Goal: Task Accomplishment & Management: Manage account settings

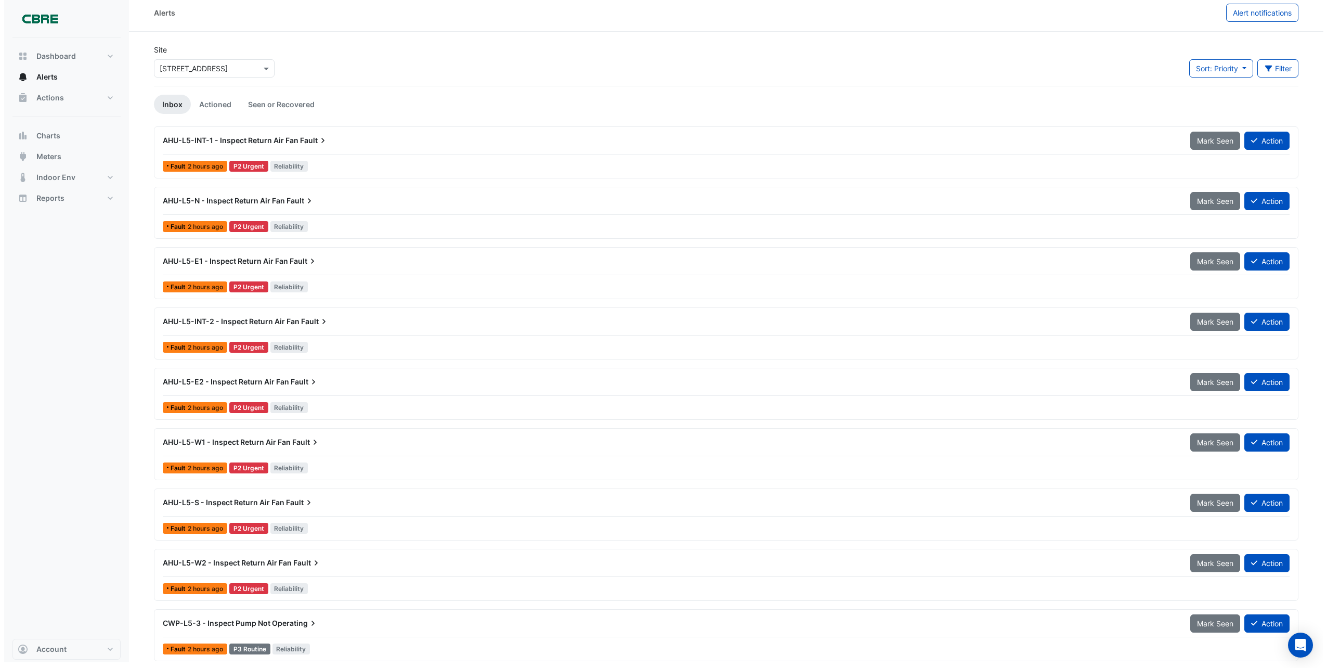
scroll to position [7, 0]
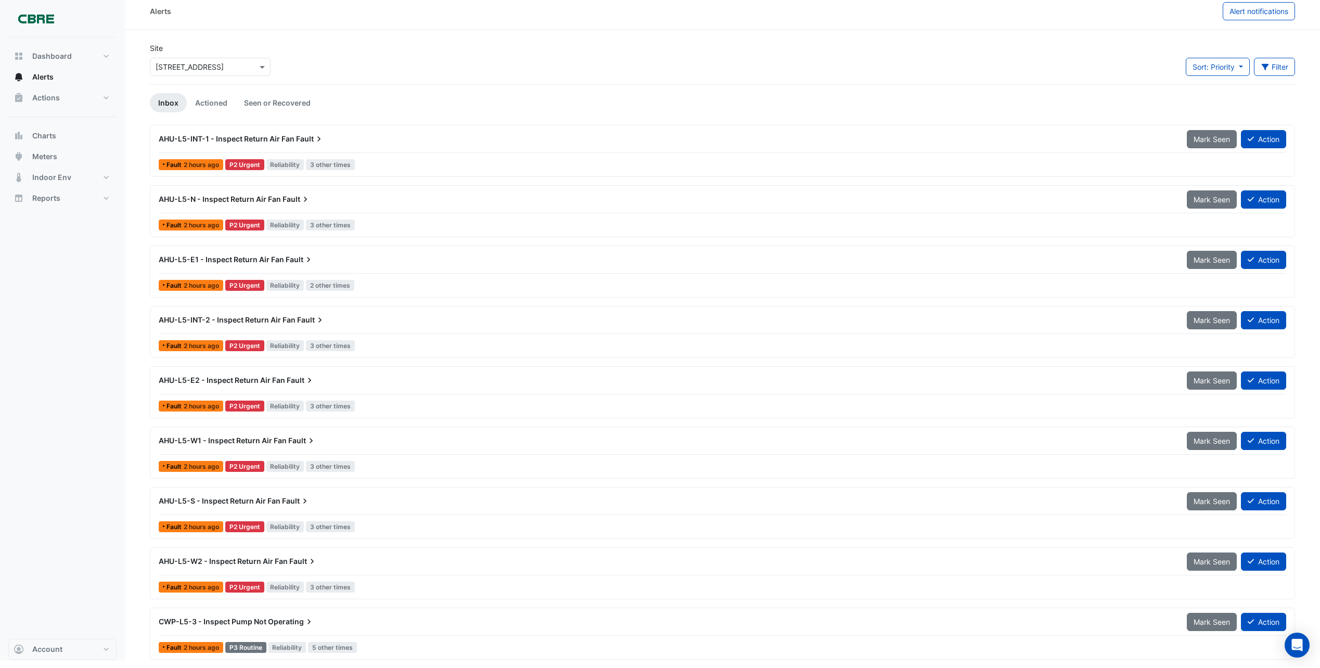
click at [268, 623] on span "Operating" at bounding box center [291, 621] width 46 height 10
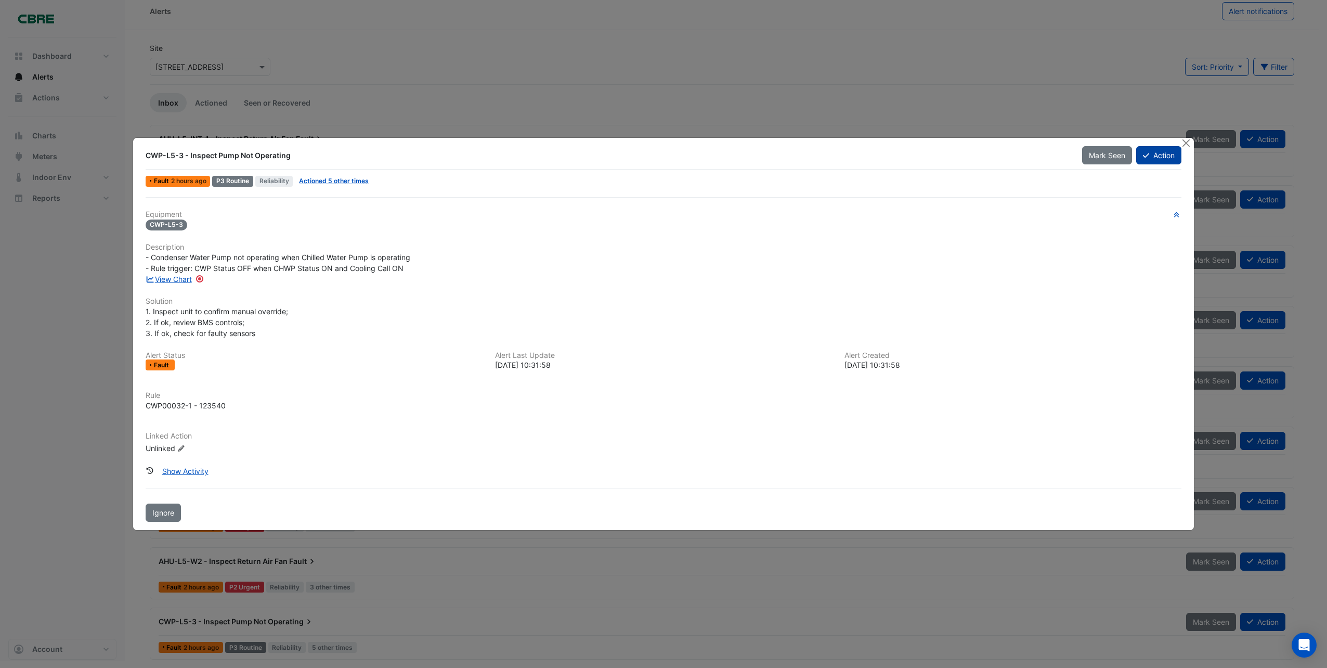
click at [1164, 159] on button "Action" at bounding box center [1158, 155] width 45 height 18
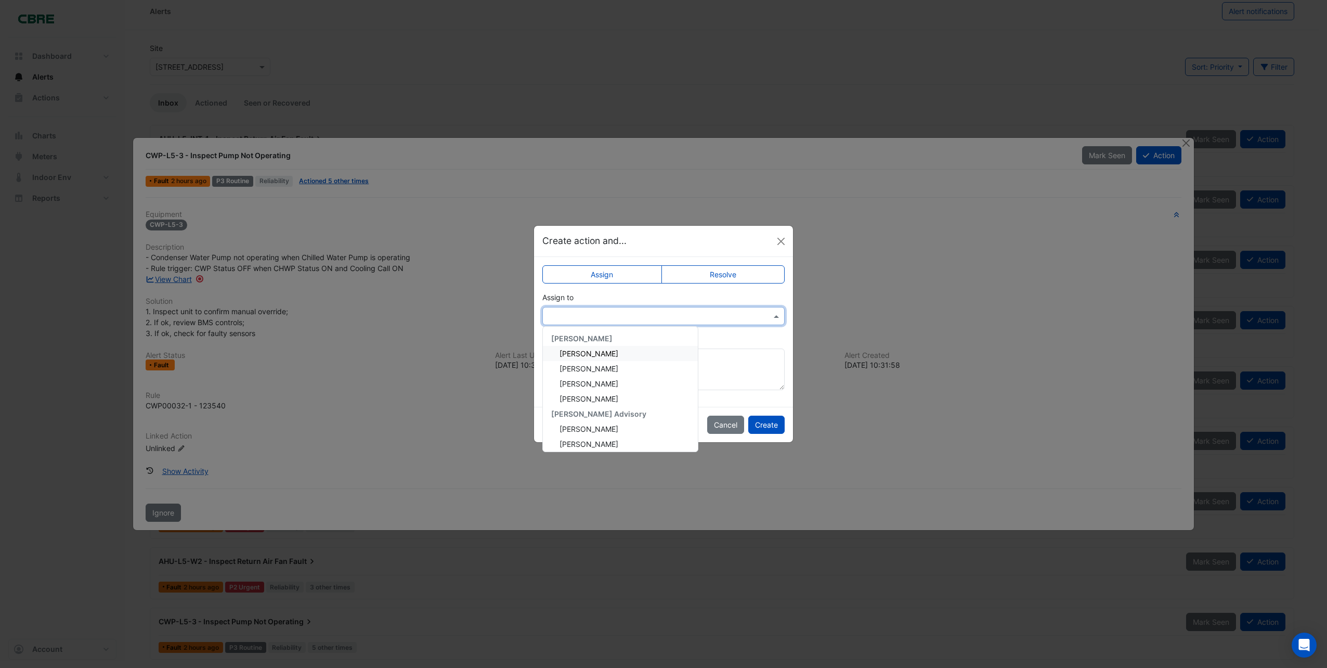
click at [778, 315] on span at bounding box center [777, 316] width 13 height 11
click at [572, 354] on span "[PERSON_NAME]" at bounding box center [589, 353] width 59 height 9
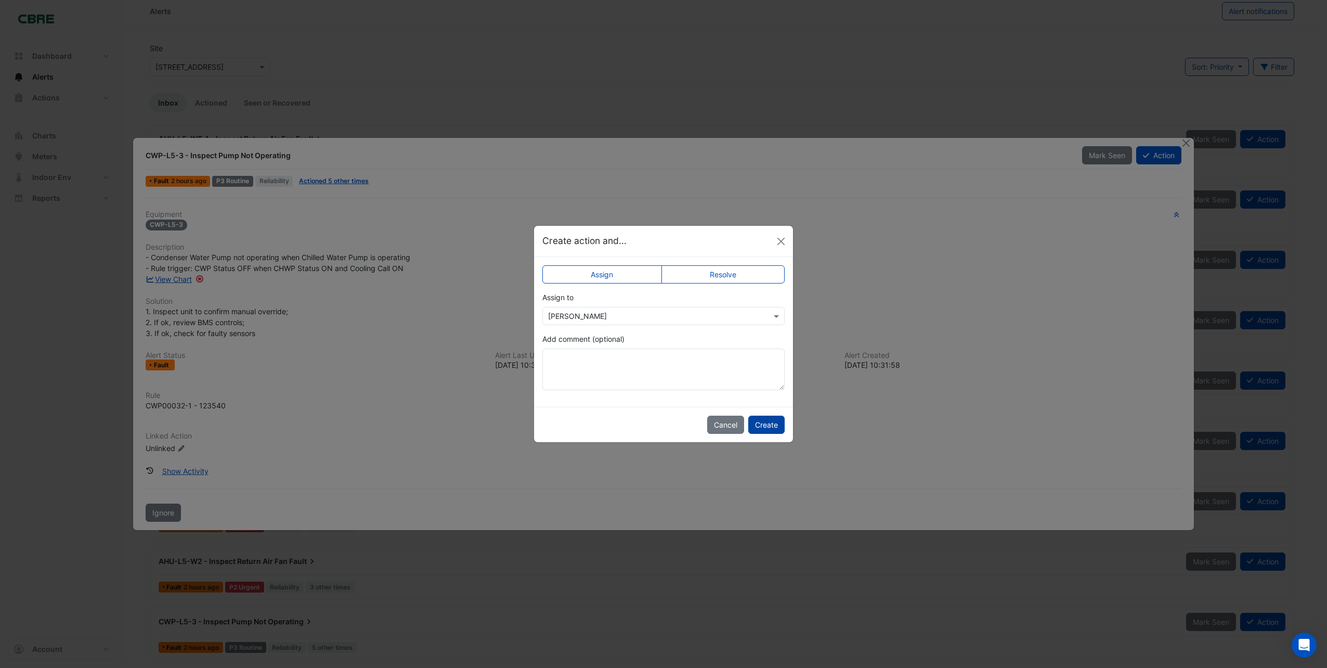
click at [764, 420] on button "Create" at bounding box center [766, 425] width 36 height 18
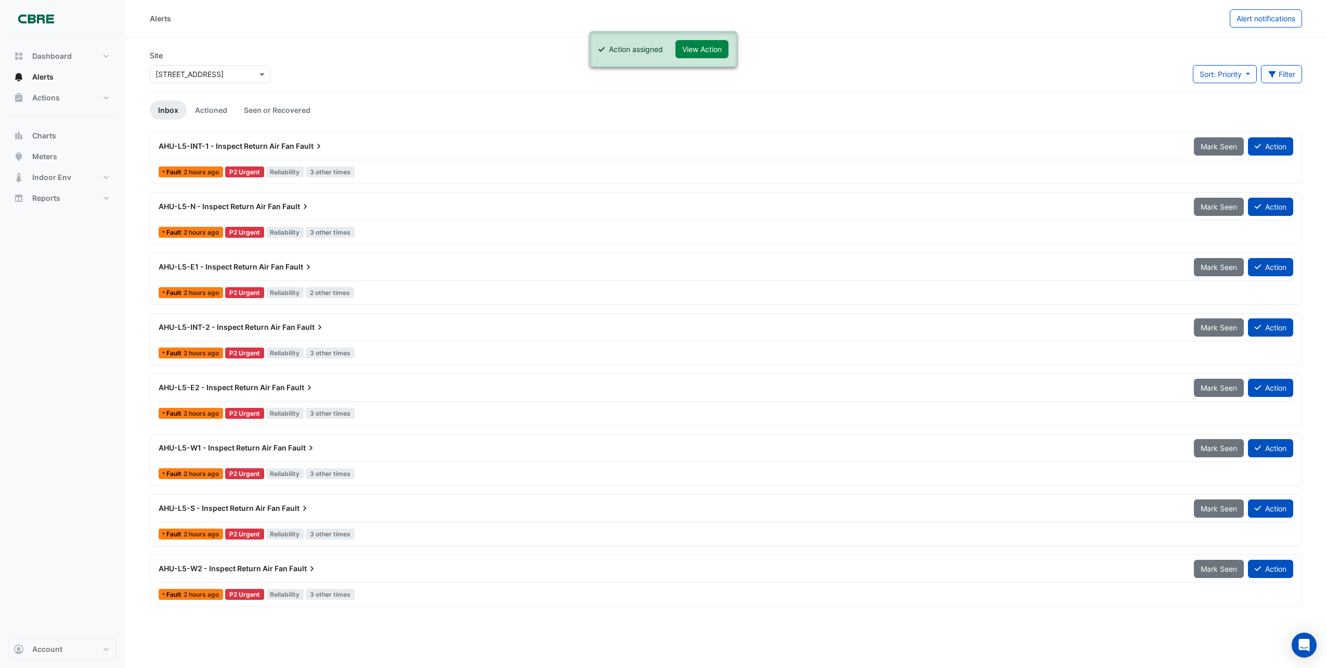
click at [286, 567] on span "AHU-L5-W2 - Inspect Return Air Fan" at bounding box center [223, 568] width 129 height 9
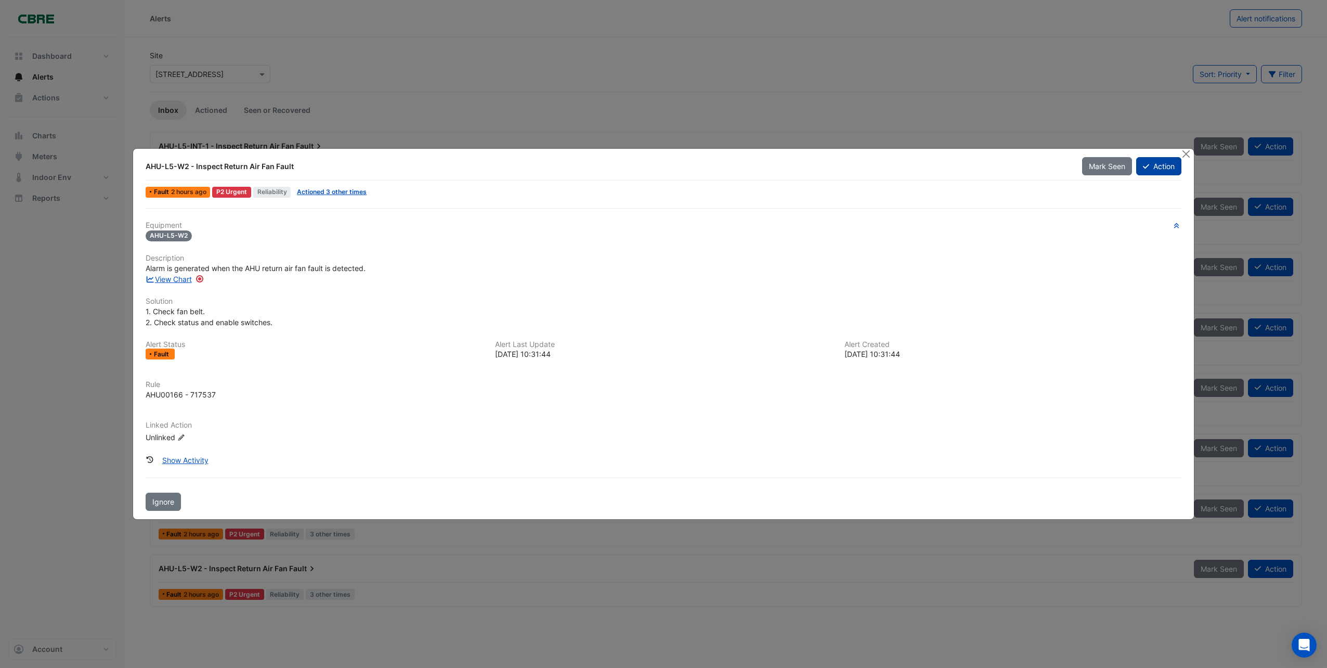
click at [1157, 162] on button "Action" at bounding box center [1158, 166] width 45 height 18
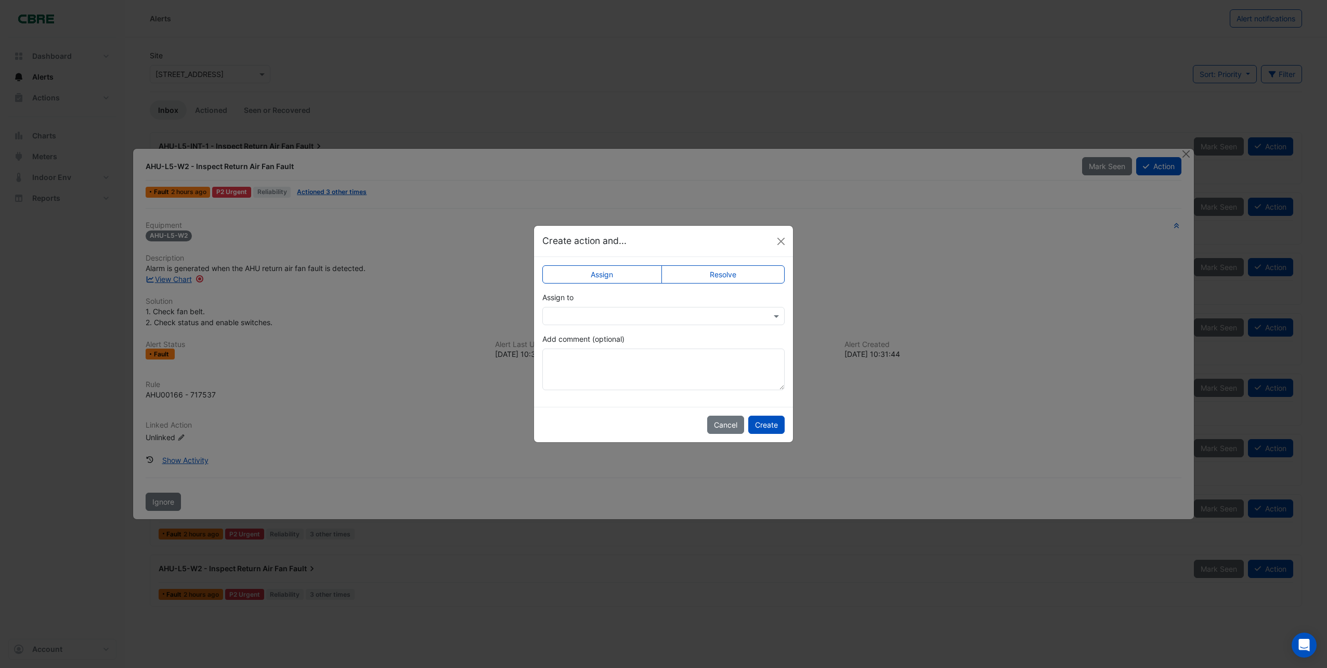
click at [732, 278] on label "Resolve" at bounding box center [724, 274] width 124 height 18
click at [569, 367] on textarea "Add comment (optional)" at bounding box center [663, 369] width 242 height 42
type textarea "**********"
click at [773, 424] on button "Create" at bounding box center [766, 425] width 36 height 18
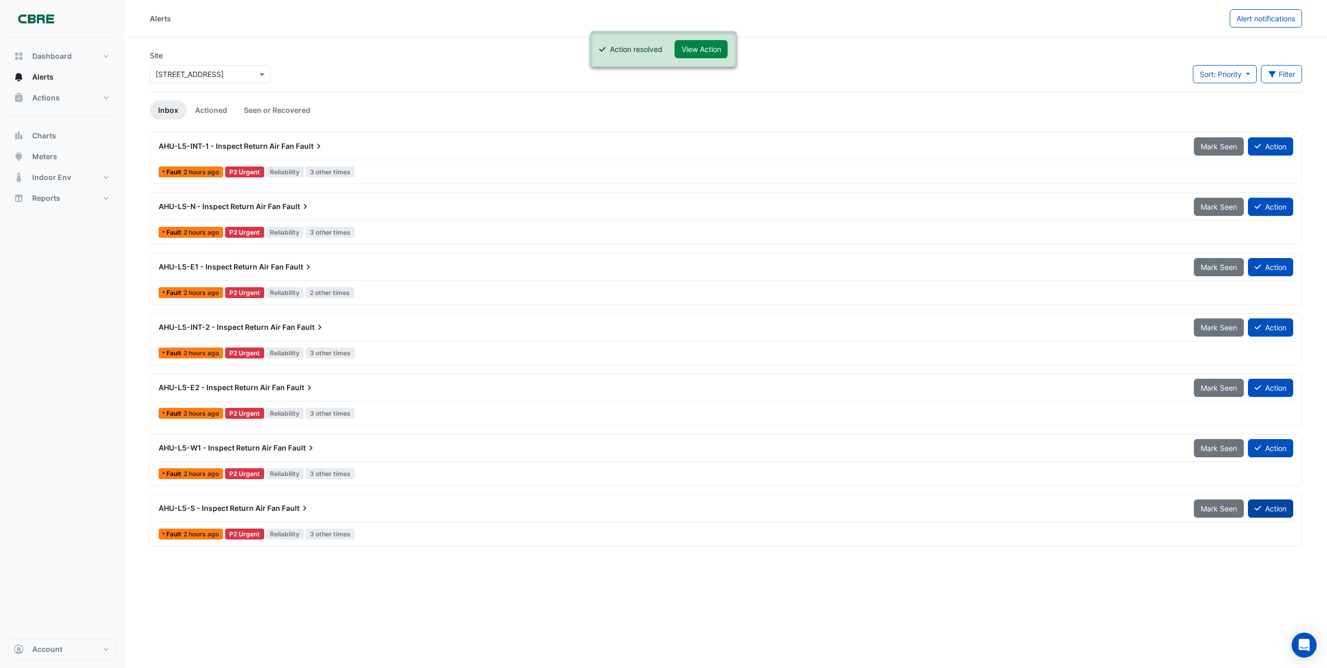
click at [1273, 511] on button "Action" at bounding box center [1270, 508] width 45 height 18
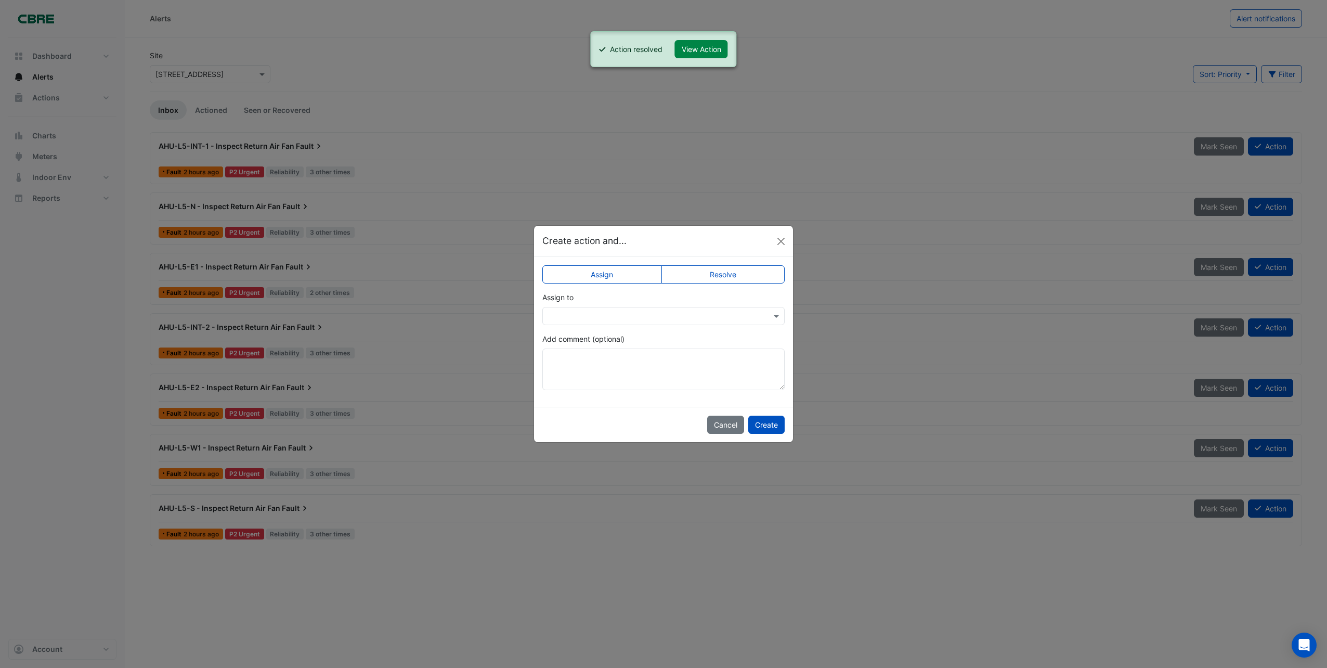
click at [754, 272] on label "Resolve" at bounding box center [724, 274] width 124 height 18
click at [599, 365] on textarea "Add comment (optional)" at bounding box center [663, 369] width 242 height 42
type textarea "**********"
click at [767, 424] on button "Create" at bounding box center [766, 425] width 36 height 18
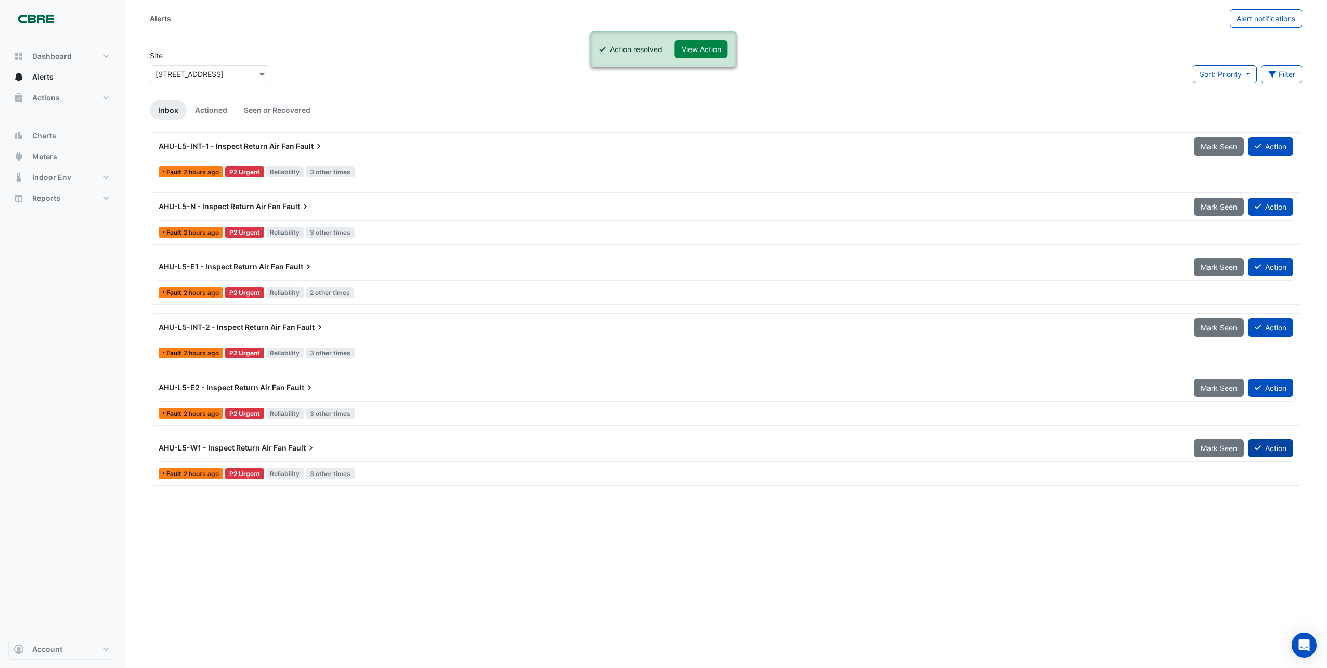
click at [1276, 450] on button "Action" at bounding box center [1270, 448] width 45 height 18
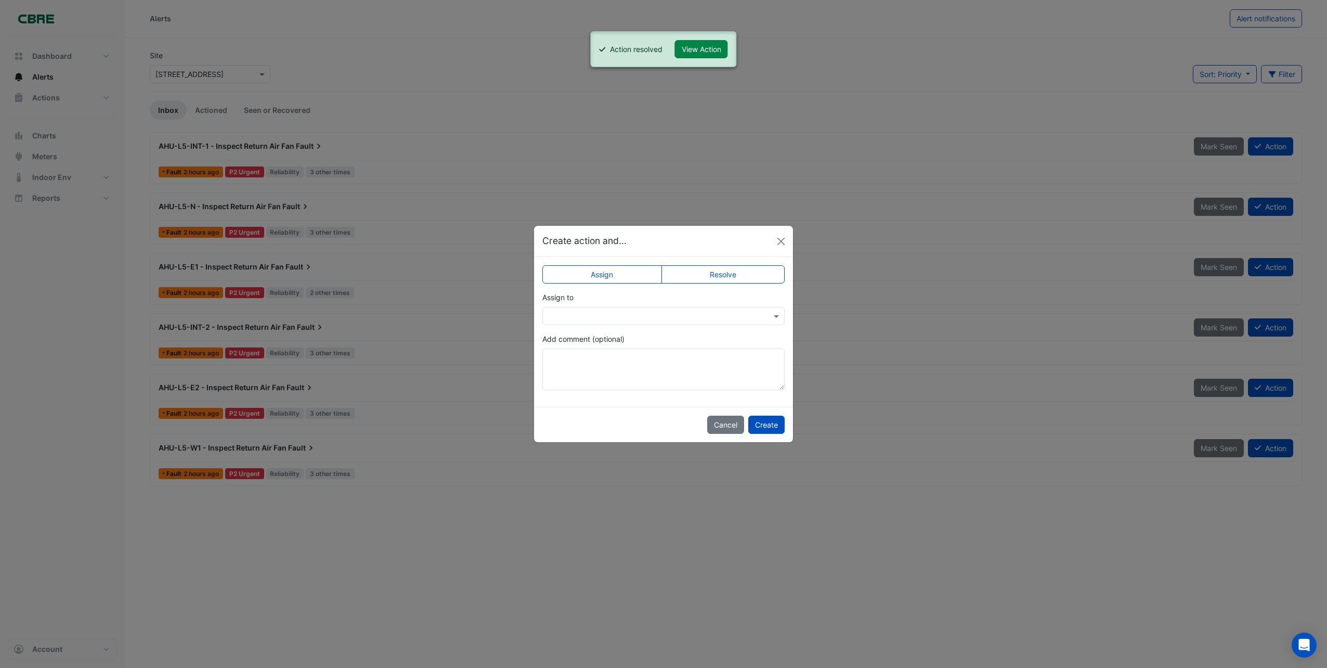
click at [739, 274] on label "Resolve" at bounding box center [724, 274] width 124 height 18
click at [578, 368] on textarea "Add comment (optional)" at bounding box center [663, 369] width 242 height 42
type textarea "**********"
click at [767, 426] on button "Create" at bounding box center [766, 425] width 36 height 18
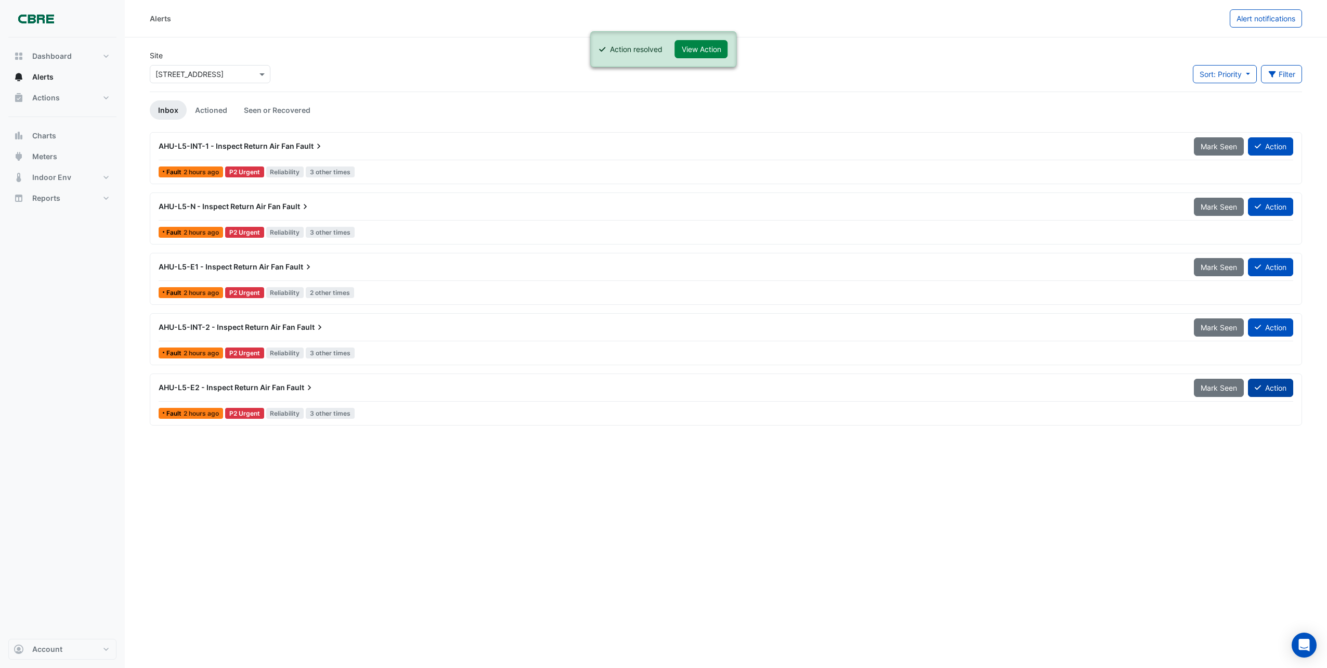
click at [1279, 392] on button "Action" at bounding box center [1270, 388] width 45 height 18
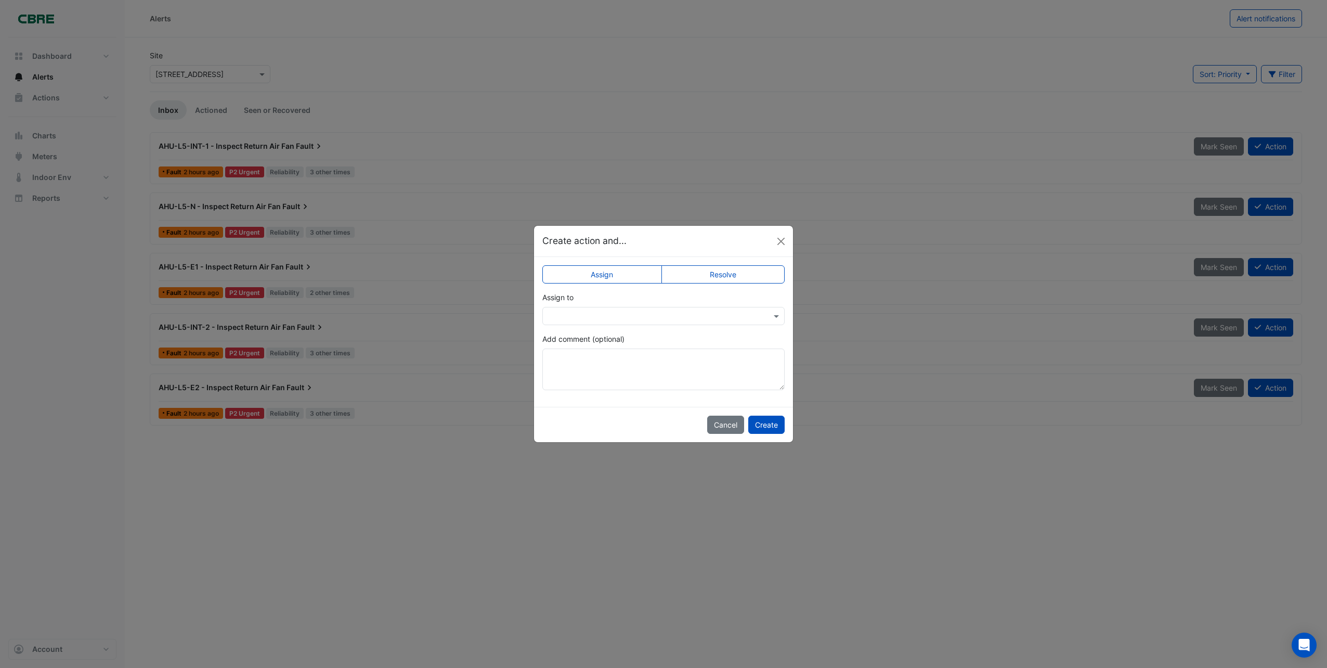
click at [740, 280] on label "Resolve" at bounding box center [724, 274] width 124 height 18
click at [581, 360] on textarea "Add comment (optional)" at bounding box center [663, 369] width 242 height 42
type textarea "**********"
click at [770, 427] on button "Create" at bounding box center [766, 425] width 36 height 18
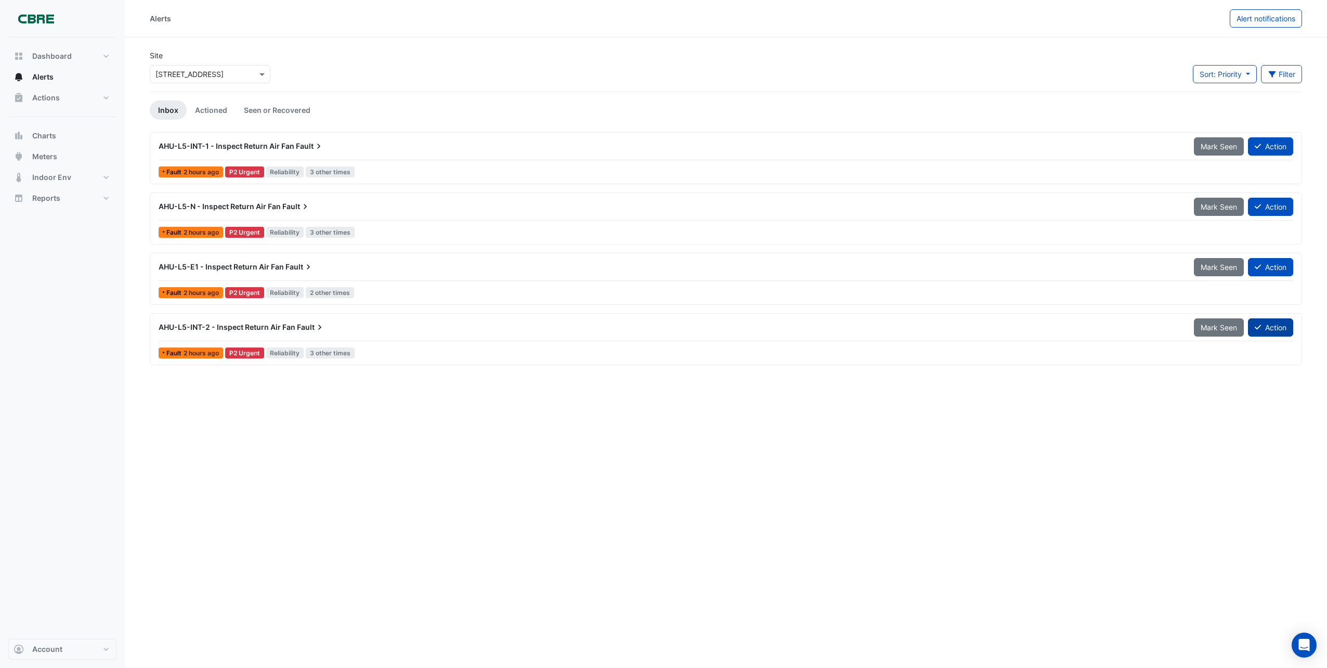
click at [1276, 323] on button "Action" at bounding box center [1270, 327] width 45 height 18
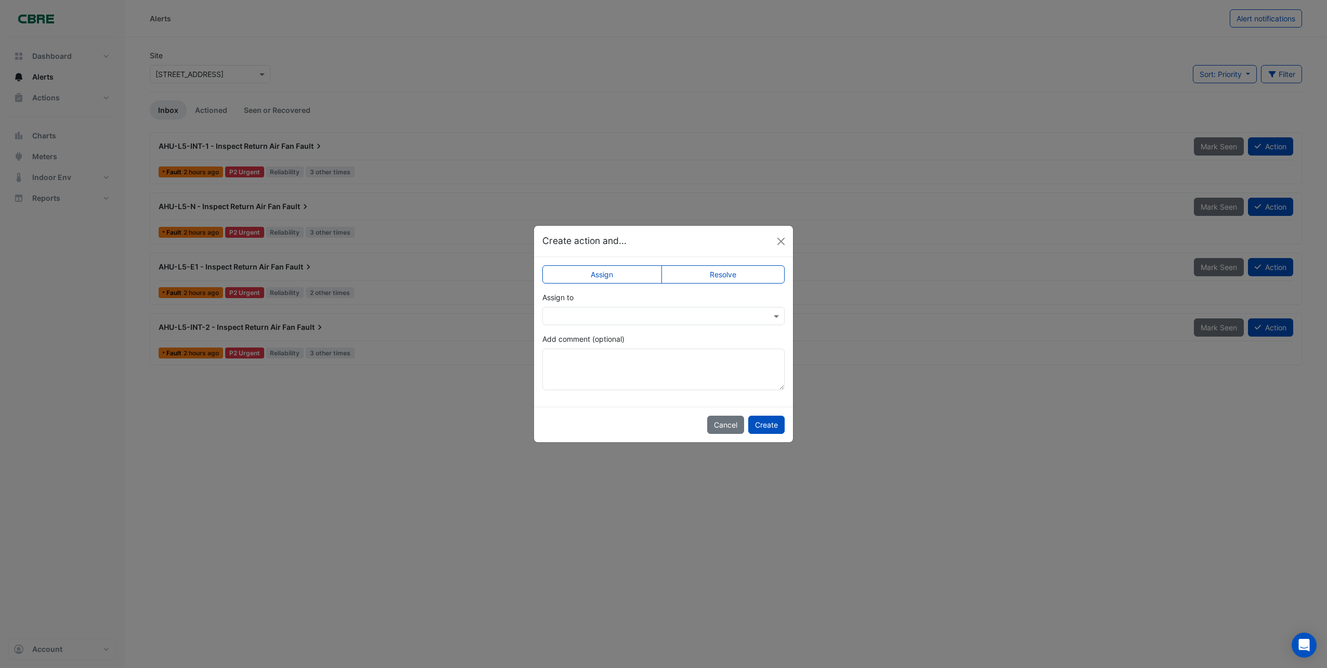
click at [727, 274] on label "Resolve" at bounding box center [724, 274] width 124 height 18
click at [554, 358] on textarea "Add comment (optional)" at bounding box center [663, 369] width 242 height 42
type textarea "**********"
click at [774, 420] on button "Create" at bounding box center [766, 425] width 36 height 18
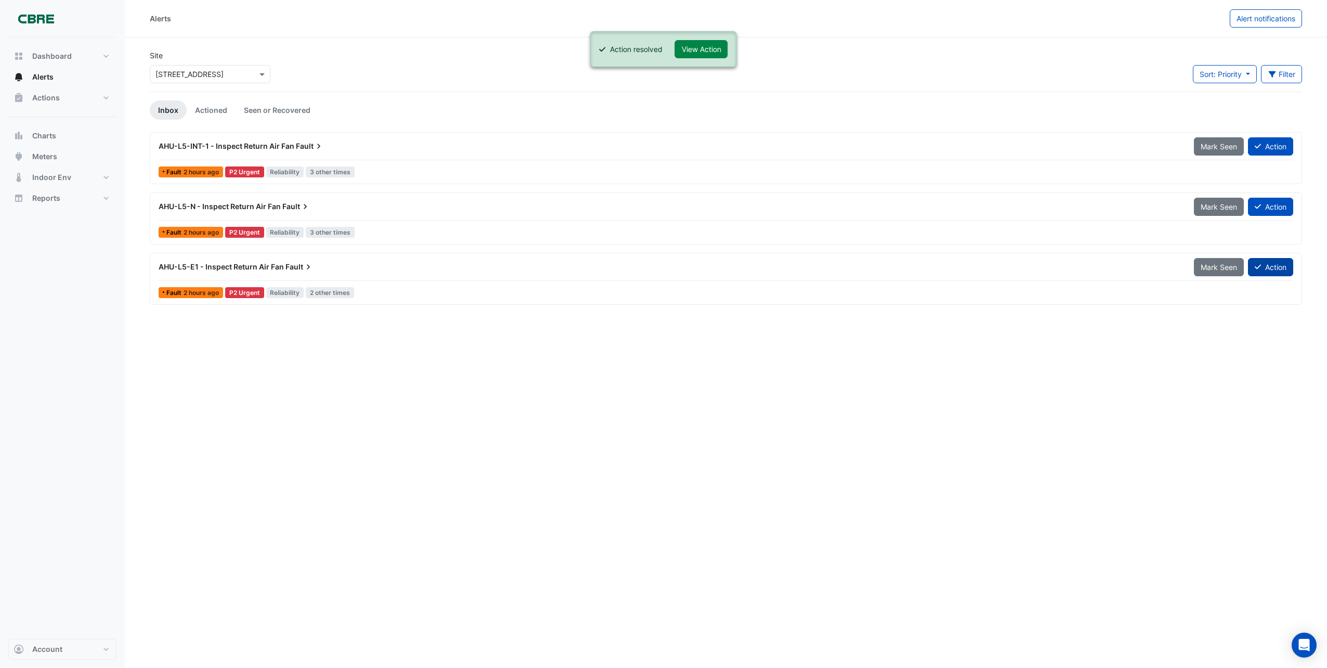
click at [1278, 262] on button "Action" at bounding box center [1270, 267] width 45 height 18
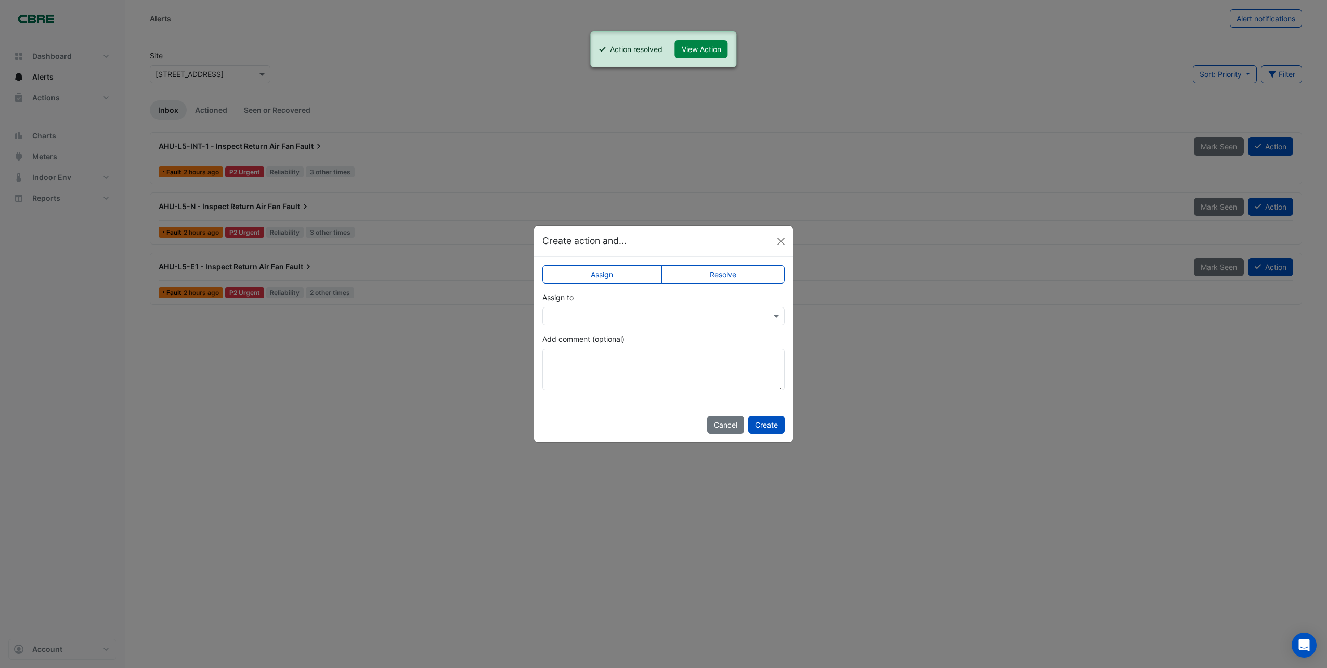
click at [714, 273] on label "Resolve" at bounding box center [724, 274] width 124 height 18
click at [561, 365] on textarea "Add comment (optional)" at bounding box center [663, 369] width 242 height 42
type textarea "**********"
click at [768, 430] on button "Create" at bounding box center [766, 425] width 36 height 18
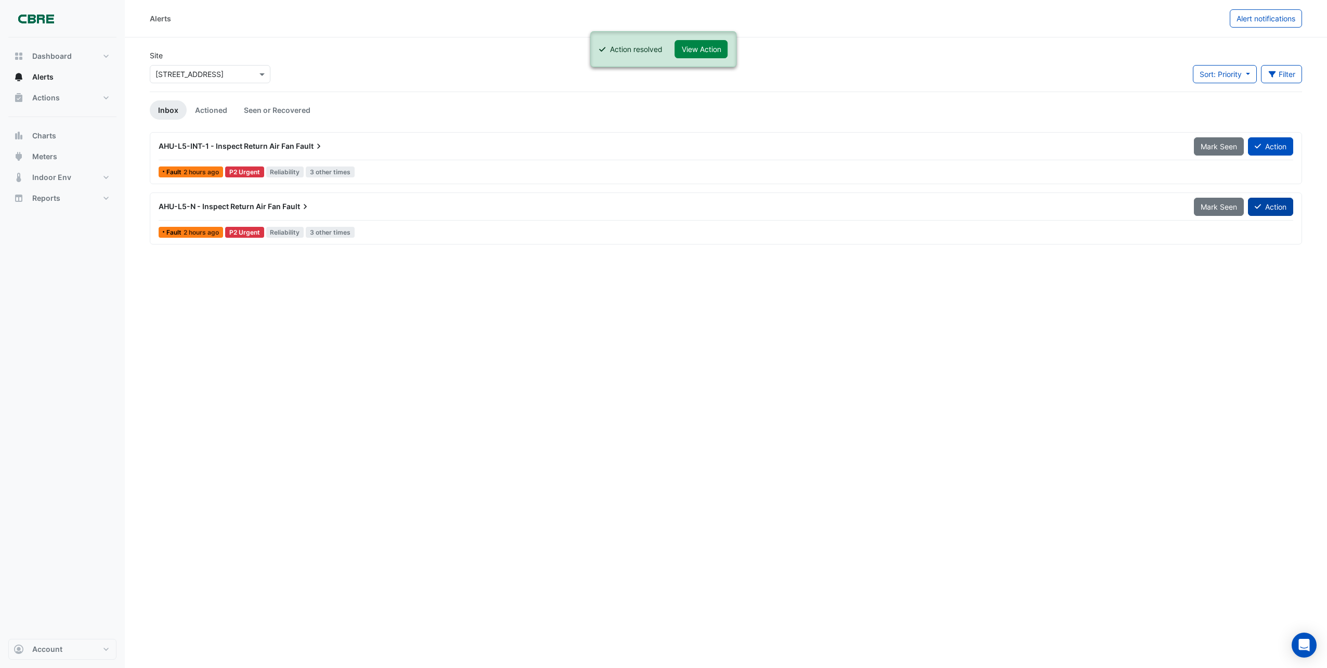
click at [1263, 202] on button "Action" at bounding box center [1270, 207] width 45 height 18
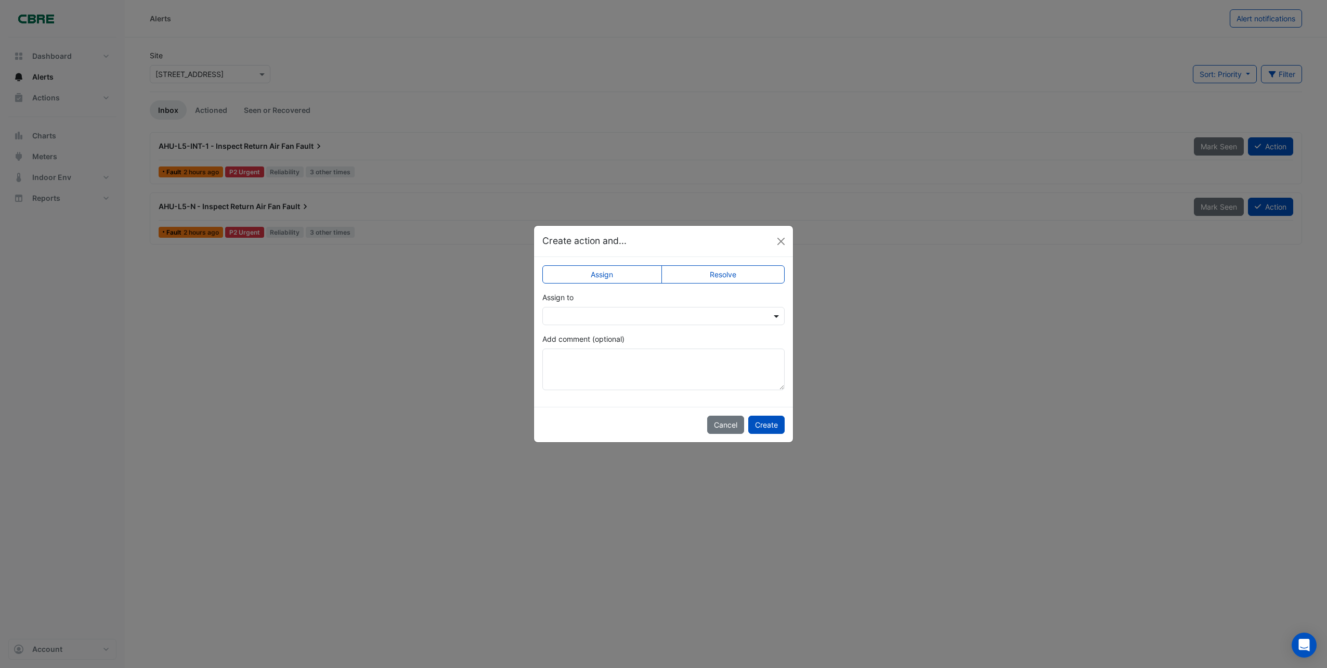
click at [774, 319] on span at bounding box center [777, 316] width 13 height 11
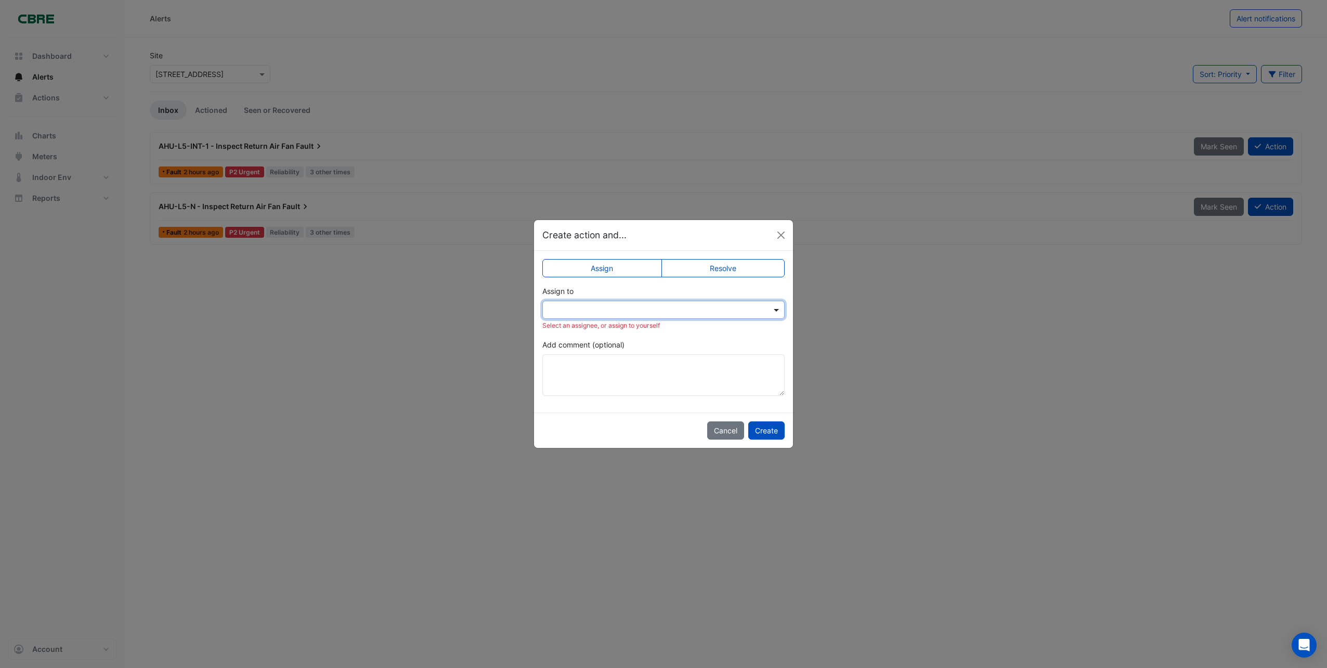
click at [774, 319] on div "Assign to Select an assignee, or assign to yourself" at bounding box center [663, 308] width 242 height 45
click at [722, 271] on label "Resolve" at bounding box center [724, 268] width 124 height 18
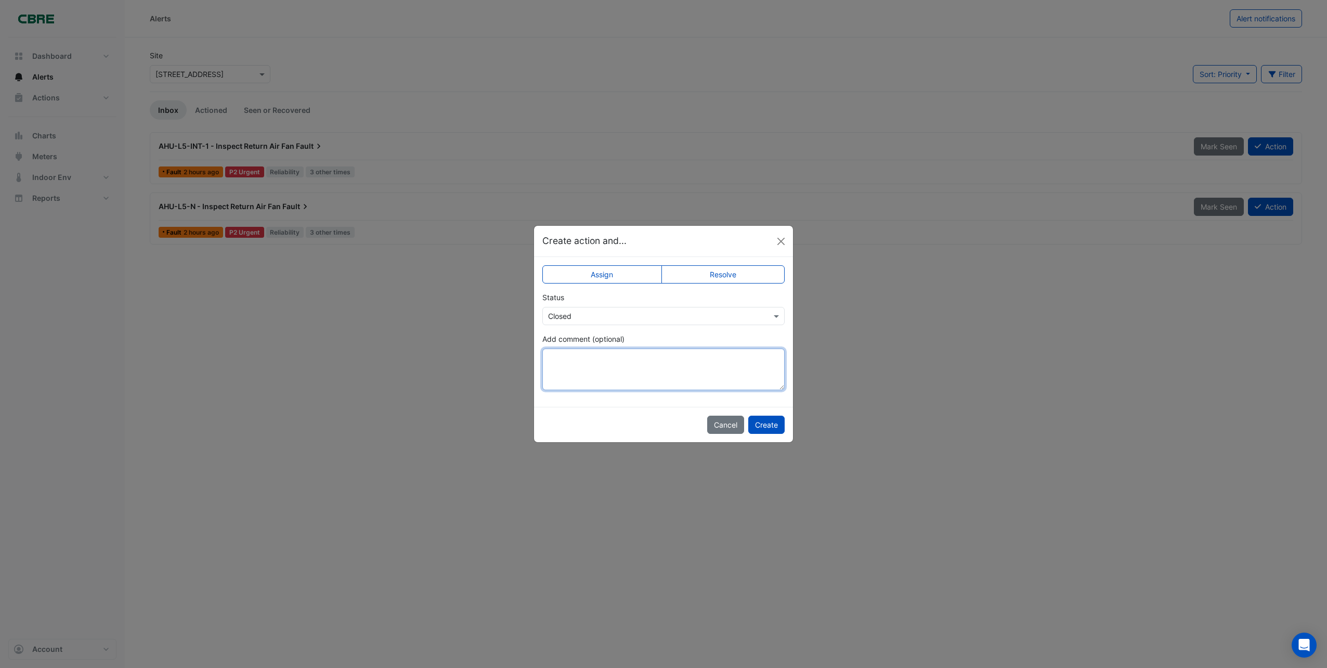
click at [582, 356] on textarea "Add comment (optional)" at bounding box center [663, 369] width 242 height 42
type textarea "**********"
click at [773, 428] on button "Create" at bounding box center [766, 425] width 36 height 18
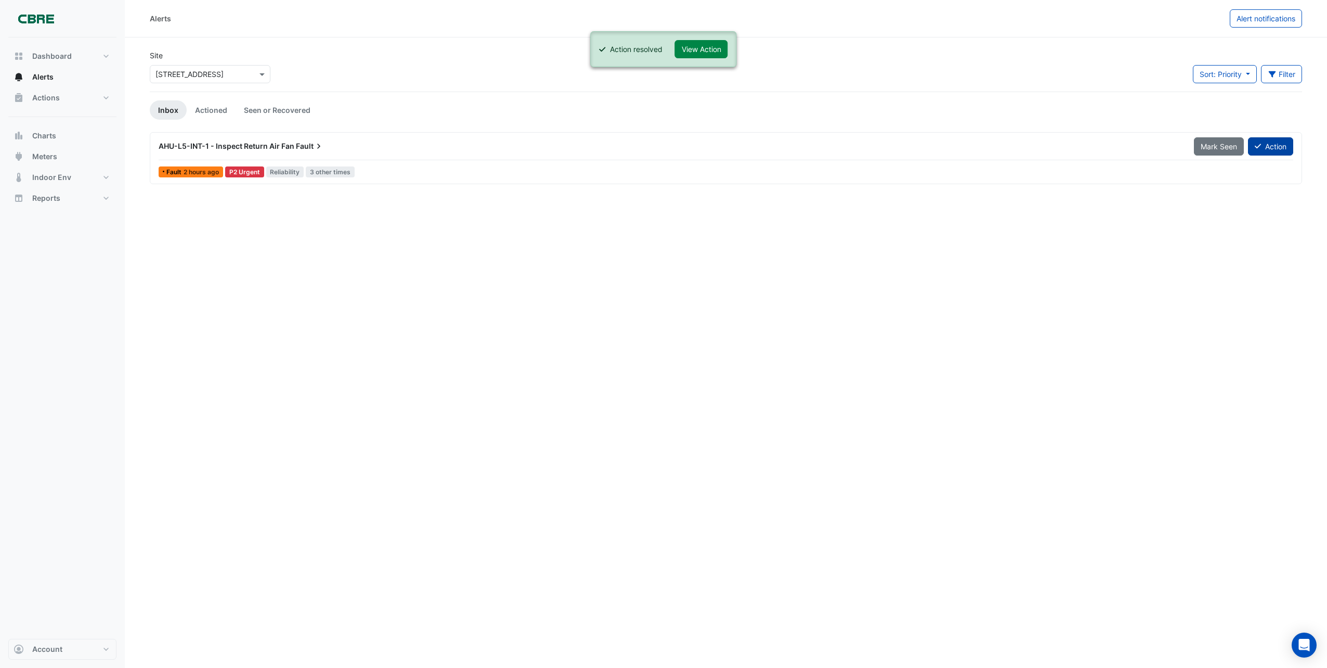
click at [1271, 143] on button "Action" at bounding box center [1270, 146] width 45 height 18
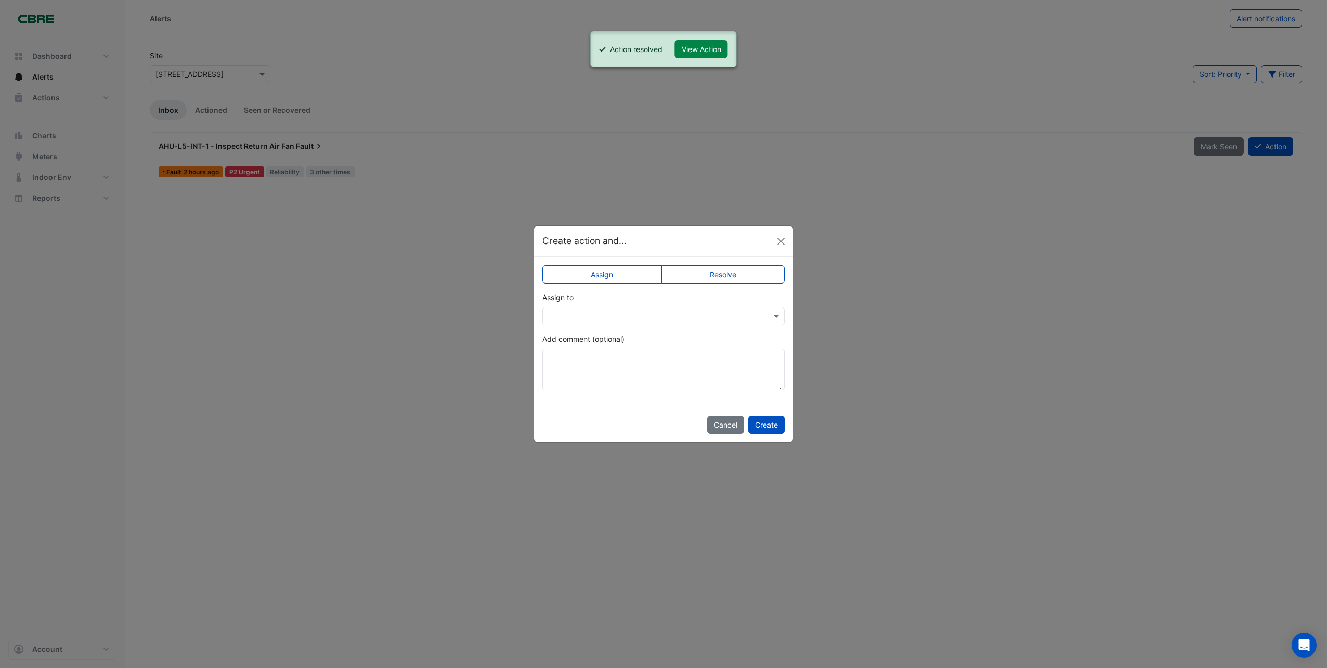
click at [713, 274] on label "Resolve" at bounding box center [724, 274] width 124 height 18
click at [546, 364] on textarea "Add comment (optional)" at bounding box center [663, 369] width 242 height 42
type textarea "**********"
click at [770, 425] on button "Create" at bounding box center [766, 425] width 36 height 18
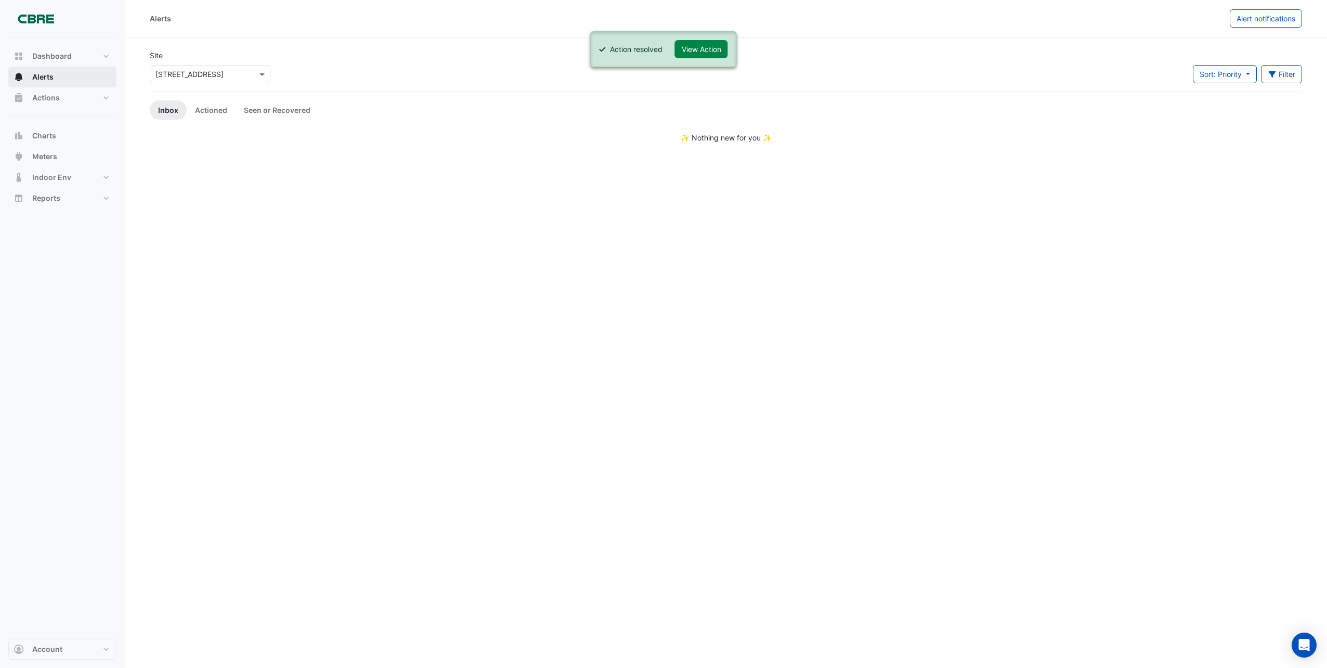
click at [41, 77] on span "Alerts" at bounding box center [42, 77] width 21 height 10
